Goal: Find specific page/section: Find specific page/section

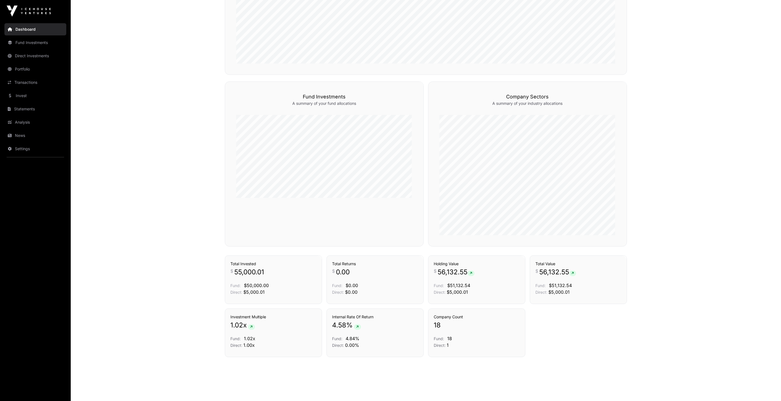
scroll to position [312, 0]
click at [35, 135] on link "News" at bounding box center [35, 135] width 62 height 12
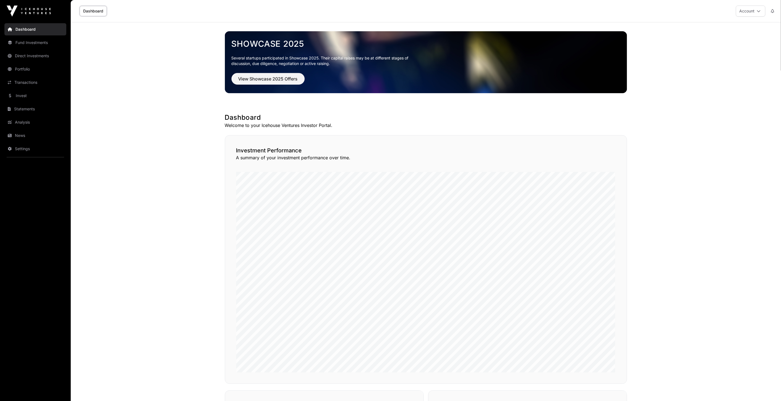
scroll to position [312, 0]
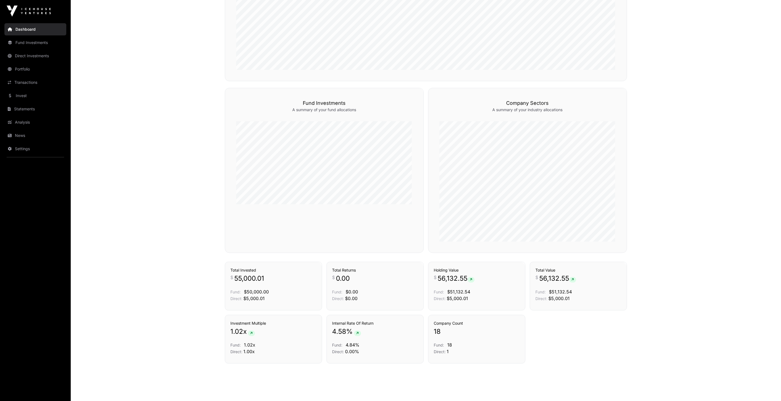
scroll to position [312, 0]
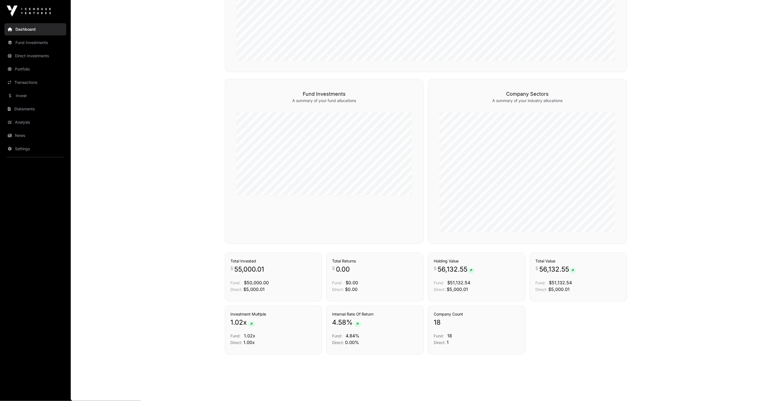
click at [35, 71] on link "Portfolio" at bounding box center [35, 69] width 62 height 12
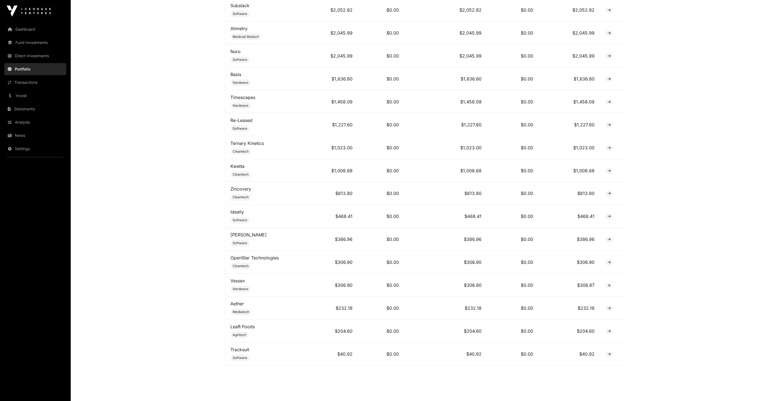
scroll to position [329, 0]
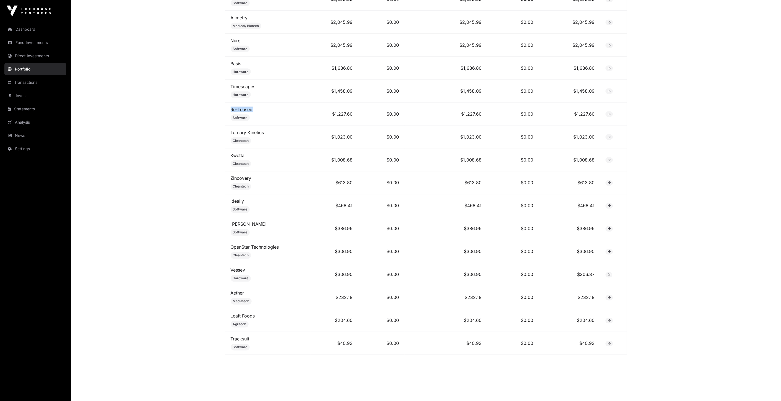
drag, startPoint x: 229, startPoint y: 113, endPoint x: 333, endPoint y: 116, distance: 104.3
click at [326, 116] on tr "Re-Leased Software $1,227.60 $0.00 $1,227.60 $0.00 $1,227.60" at bounding box center [426, 114] width 402 height 23
click at [647, 165] on main "Portfolio Company Sectors View the sector breakdown of the companies in your po…" at bounding box center [426, 47] width 711 height 708
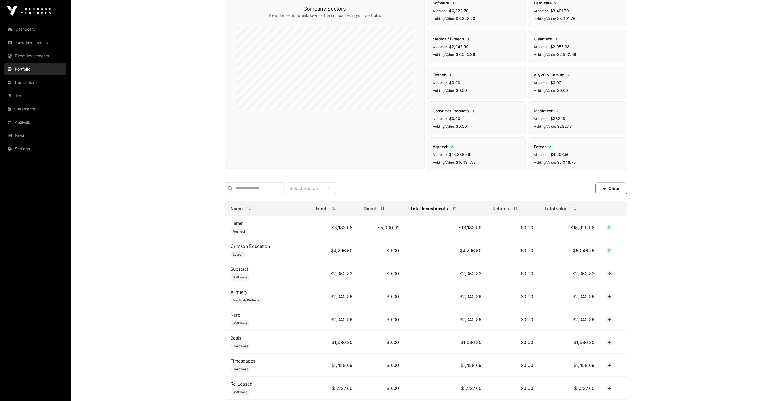
scroll to position [53, 0]
